Goal: Transaction & Acquisition: Purchase product/service

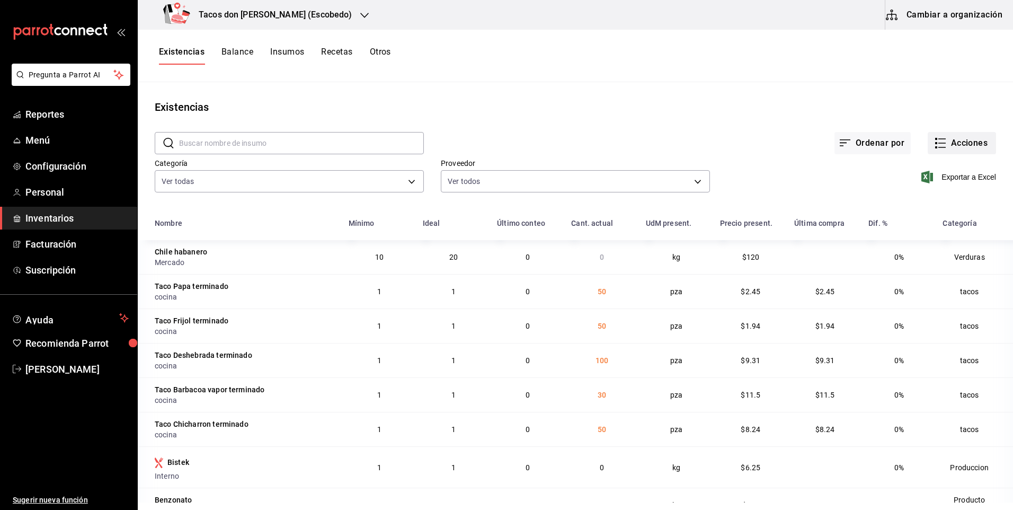
click at [970, 143] on button "Acciones" at bounding box center [962, 143] width 68 height 22
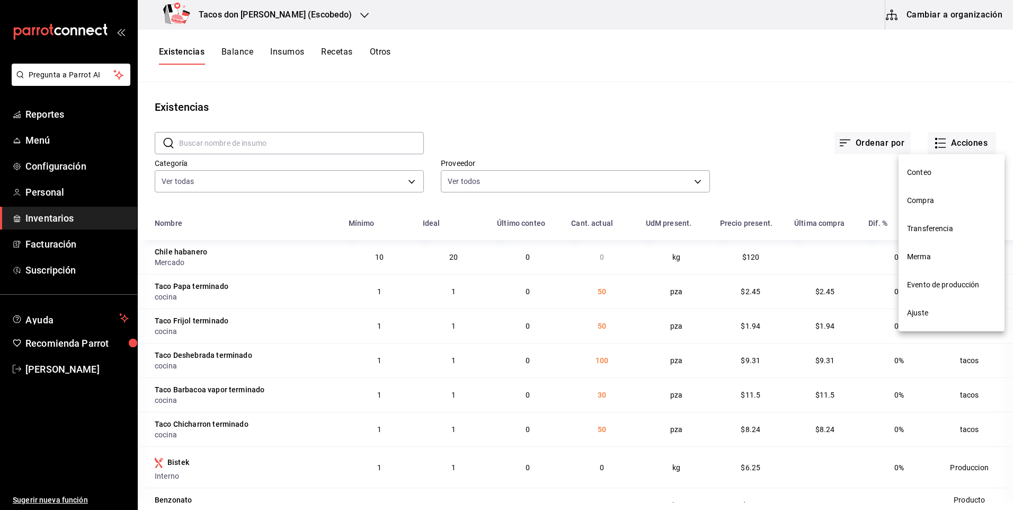
click at [939, 197] on span "Compra" at bounding box center [951, 200] width 89 height 11
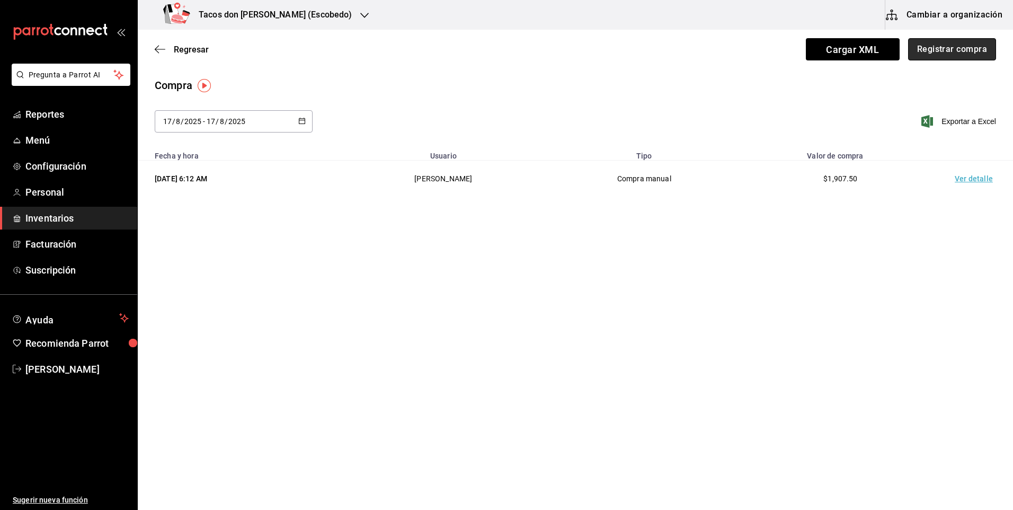
click at [942, 49] on button "Registrar compra" at bounding box center [952, 49] width 88 height 22
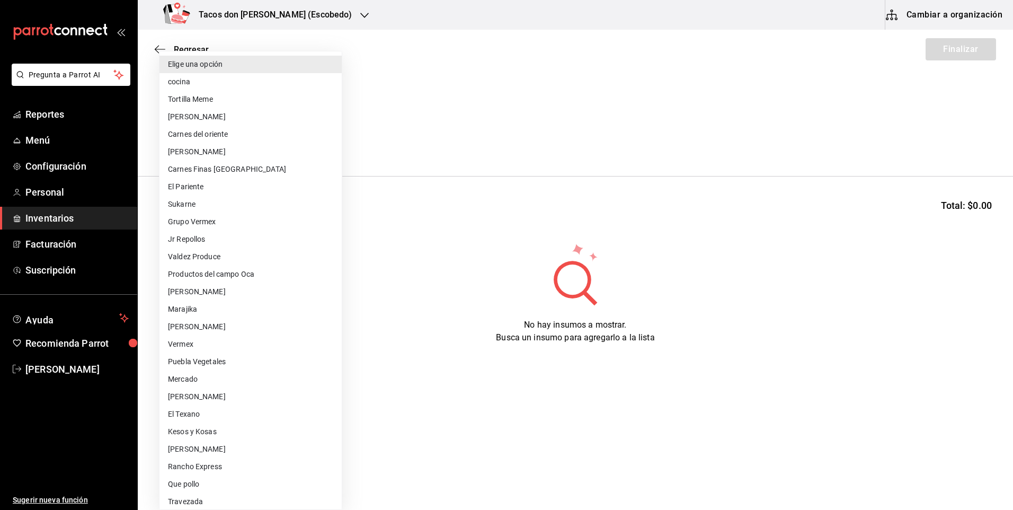
click at [291, 145] on body "Pregunta a Parrot AI Reportes Menú Configuración Personal Inventarios Facturaci…" at bounding box center [506, 225] width 1013 height 450
click at [207, 83] on li "cocina" at bounding box center [251, 81] width 182 height 17
type input "237c9a5b-4078-49eb-83ef-23bf52bd7acd"
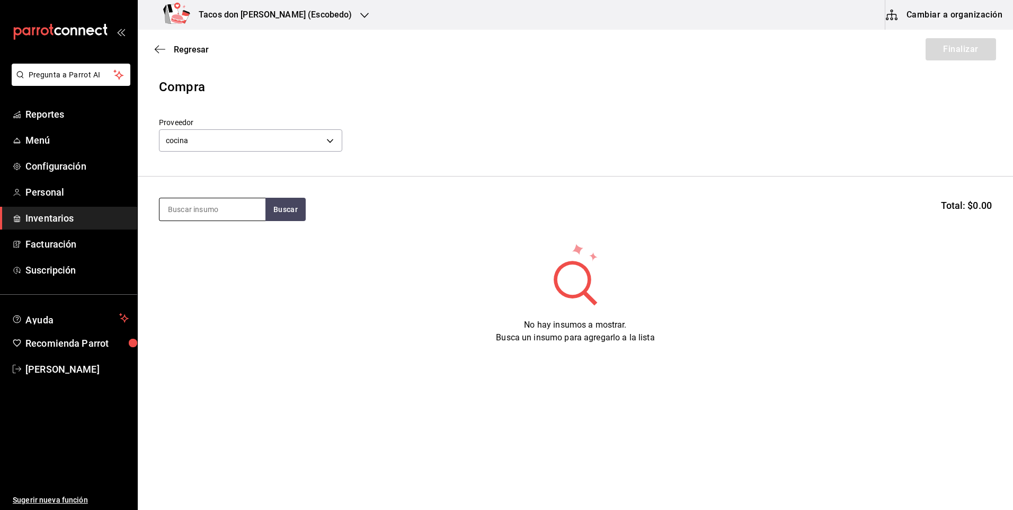
click at [219, 208] on input at bounding box center [213, 209] width 106 height 22
type input "des"
click at [282, 206] on button "Buscar" at bounding box center [286, 209] width 40 height 23
click at [240, 258] on div "Taco Deshebrada terminado" at bounding box center [212, 246] width 89 height 25
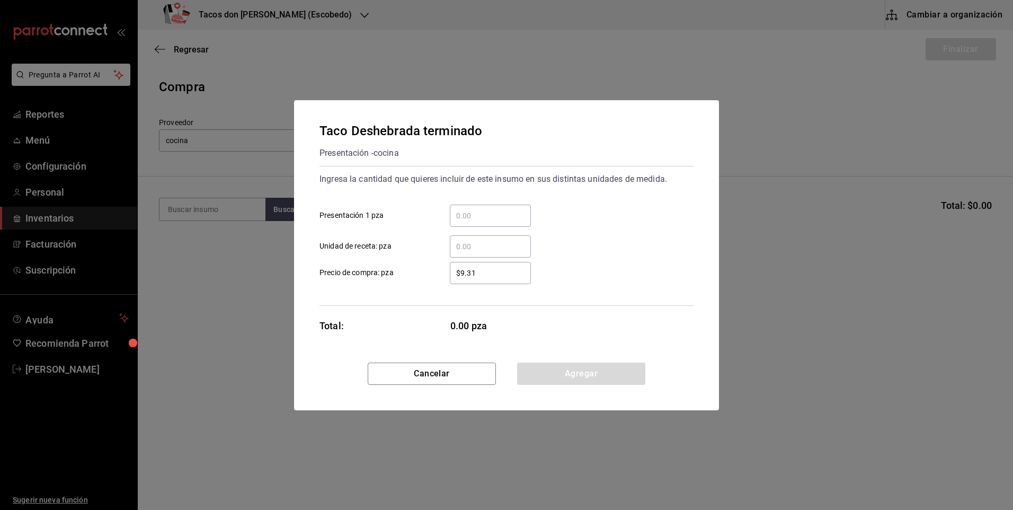
click at [477, 218] on input "​ Presentación 1 pza" at bounding box center [490, 215] width 81 height 13
type input "200"
drag, startPoint x: 537, startPoint y: 374, endPoint x: 427, endPoint y: 302, distance: 131.4
click at [536, 373] on button "Agregar" at bounding box center [581, 373] width 128 height 22
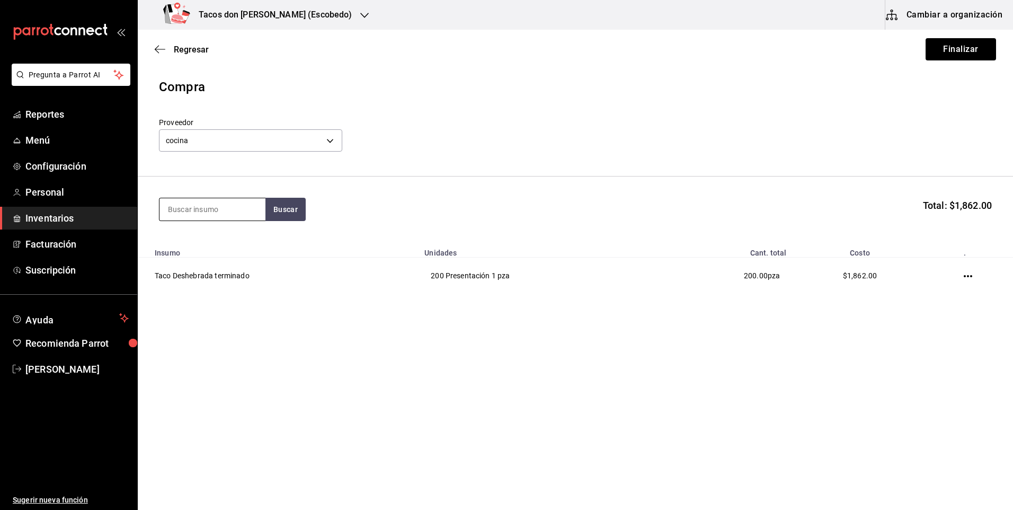
click at [225, 215] on input at bounding box center [213, 209] width 106 height 22
type input "pap"
click at [279, 209] on button "Buscar" at bounding box center [286, 209] width 40 height 23
click at [228, 237] on div "Taco Papa terminado" at bounding box center [209, 240] width 82 height 13
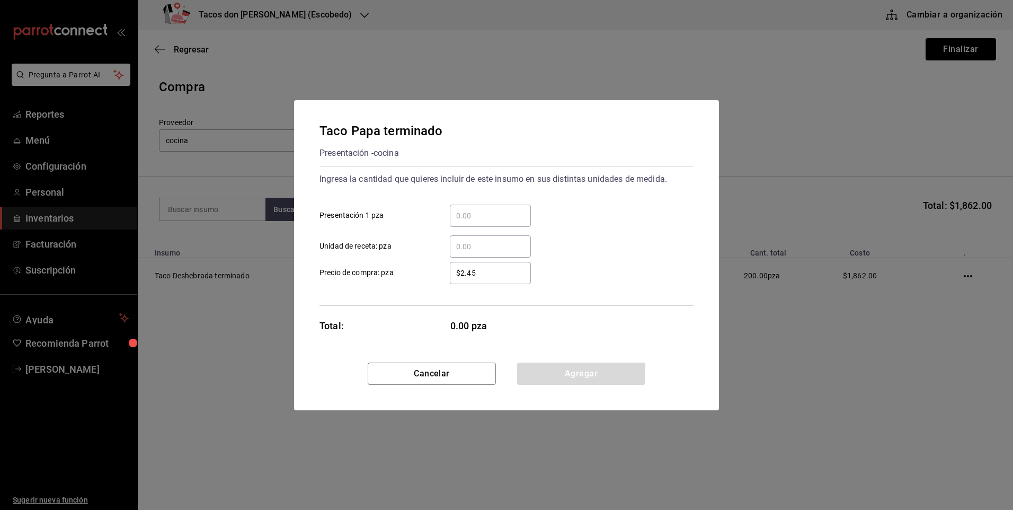
click at [476, 217] on input "​ Presentación 1 pza" at bounding box center [490, 215] width 81 height 13
type input "100"
drag, startPoint x: 543, startPoint y: 368, endPoint x: 536, endPoint y: 362, distance: 9.4
click at [543, 369] on button "Agregar" at bounding box center [581, 373] width 128 height 22
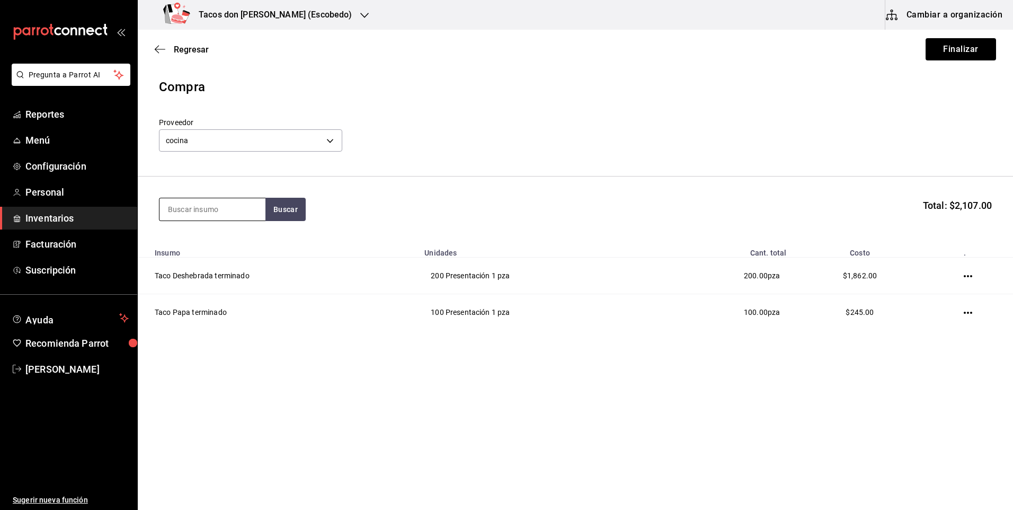
click at [213, 214] on input at bounding box center [213, 209] width 106 height 22
type input "frij"
click at [276, 212] on button "Buscar" at bounding box center [286, 209] width 40 height 23
click at [231, 245] on div "Taco Frijol terminado" at bounding box center [208, 240] width 81 height 13
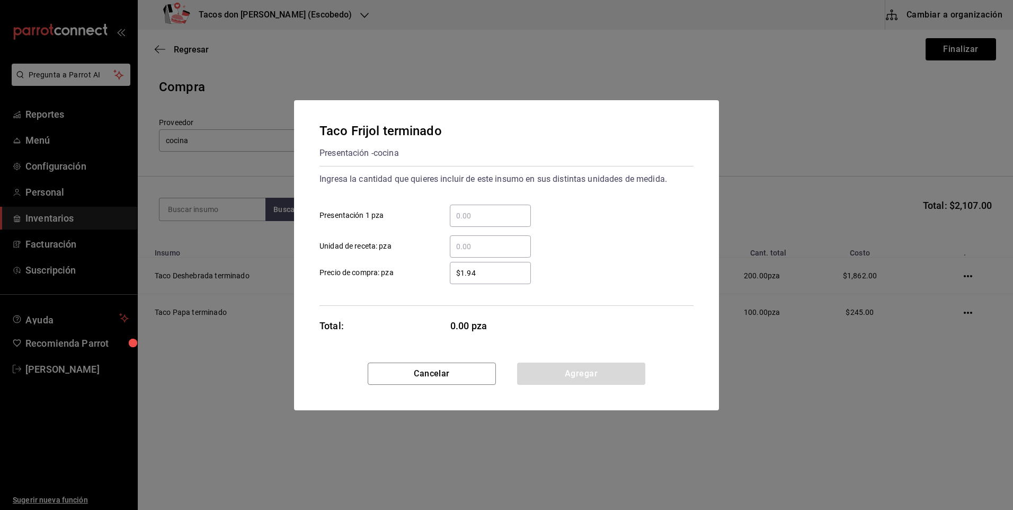
click at [470, 217] on input "​ Presentación 1 pza" at bounding box center [490, 215] width 81 height 13
type input "100"
drag, startPoint x: 546, startPoint y: 376, endPoint x: 534, endPoint y: 369, distance: 14.5
click at [543, 376] on button "Agregar" at bounding box center [581, 373] width 128 height 22
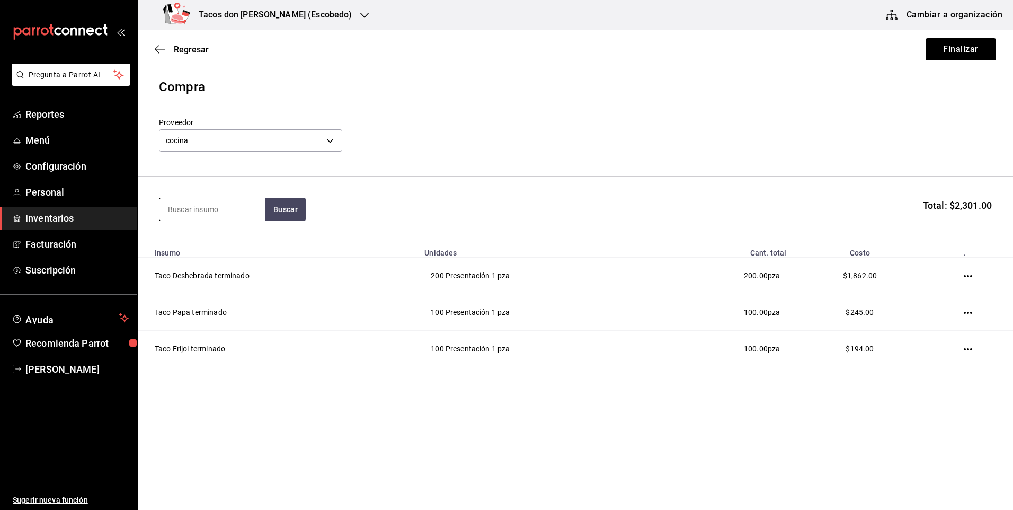
click at [205, 213] on input at bounding box center [213, 209] width 106 height 22
type input "chi"
click at [274, 208] on button "Buscar" at bounding box center [286, 209] width 40 height 23
click at [222, 245] on div "Taco Chicharron terminado" at bounding box center [212, 246] width 89 height 25
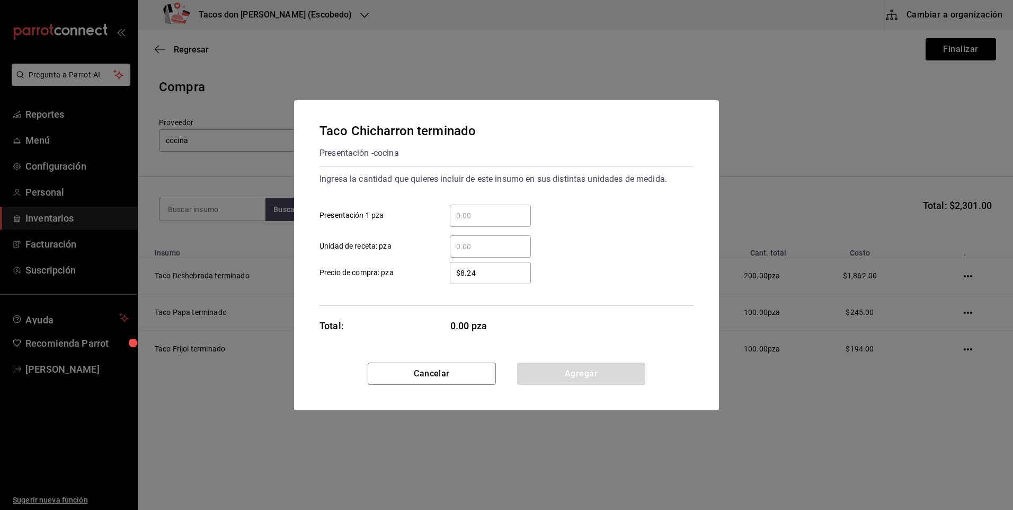
click at [457, 215] on input "​ Presentación 1 pza" at bounding box center [490, 215] width 81 height 13
type input "100"
click at [572, 372] on button "Agregar" at bounding box center [581, 373] width 128 height 22
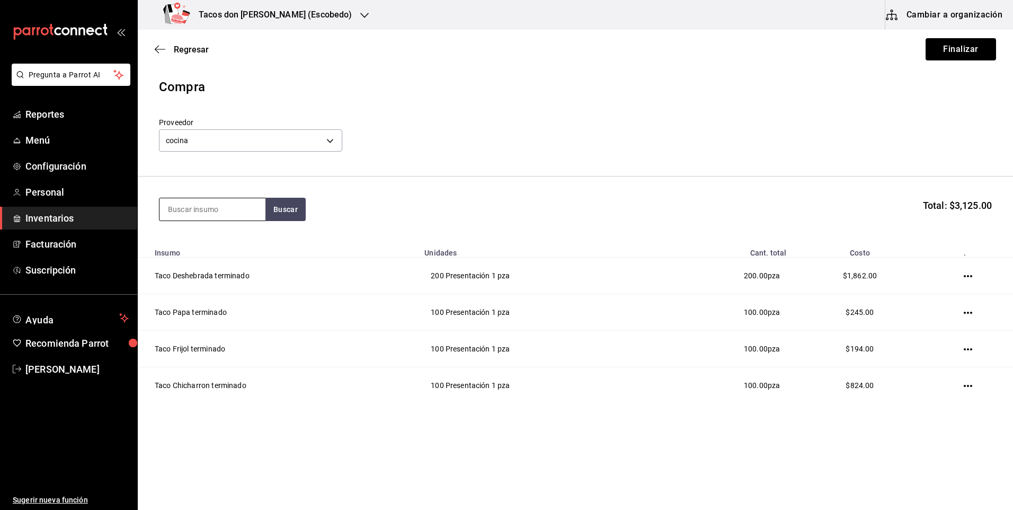
click at [194, 212] on input at bounding box center [213, 209] width 106 height 22
type input "barb"
click at [279, 207] on button "Buscar" at bounding box center [286, 209] width 40 height 23
click at [239, 240] on div "Taco Barbacoa vapor terminado" at bounding box center [212, 246] width 89 height 25
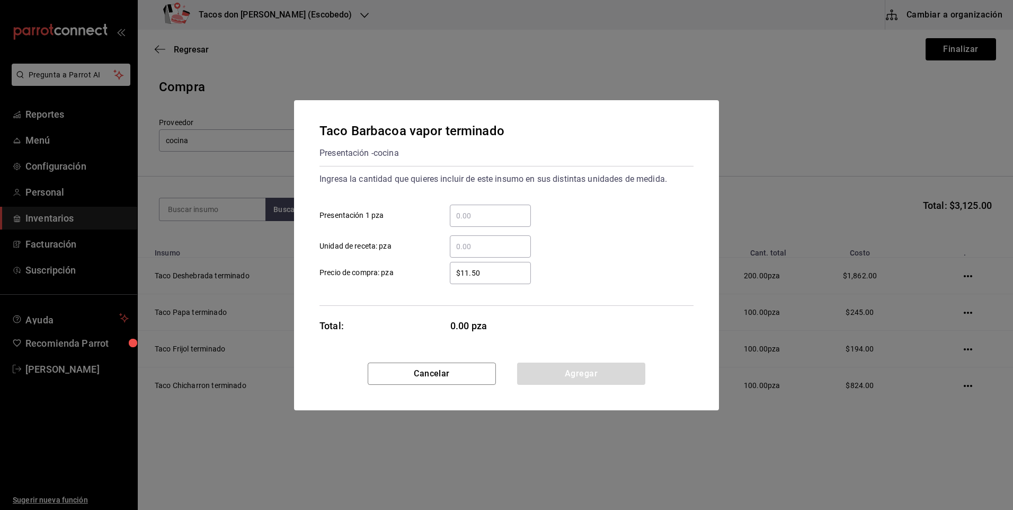
click at [481, 216] on input "​ Presentación 1 pza" at bounding box center [490, 215] width 81 height 13
type input "50"
click at [569, 369] on button "Agregar" at bounding box center [581, 373] width 128 height 22
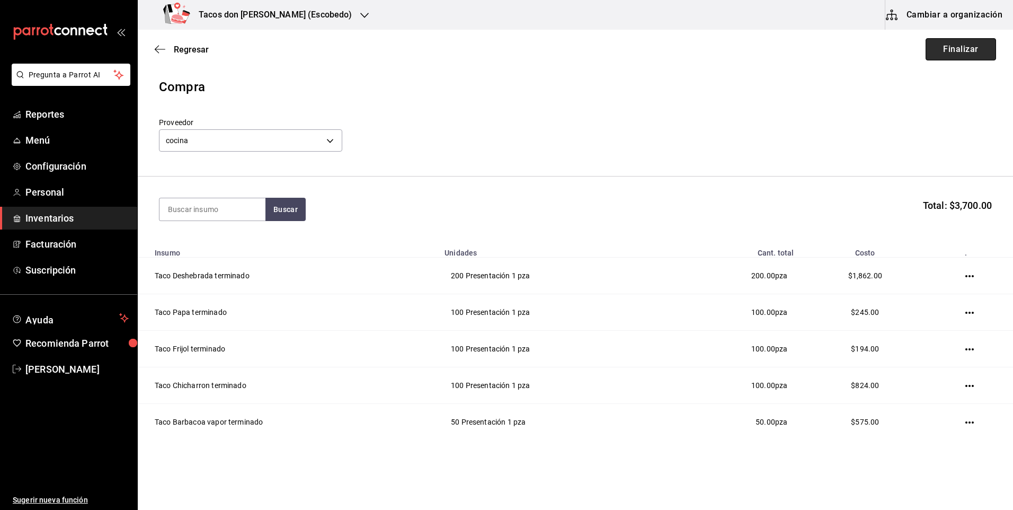
click at [942, 48] on button "Finalizar" at bounding box center [961, 49] width 70 height 22
